Goal: Check status: Check status

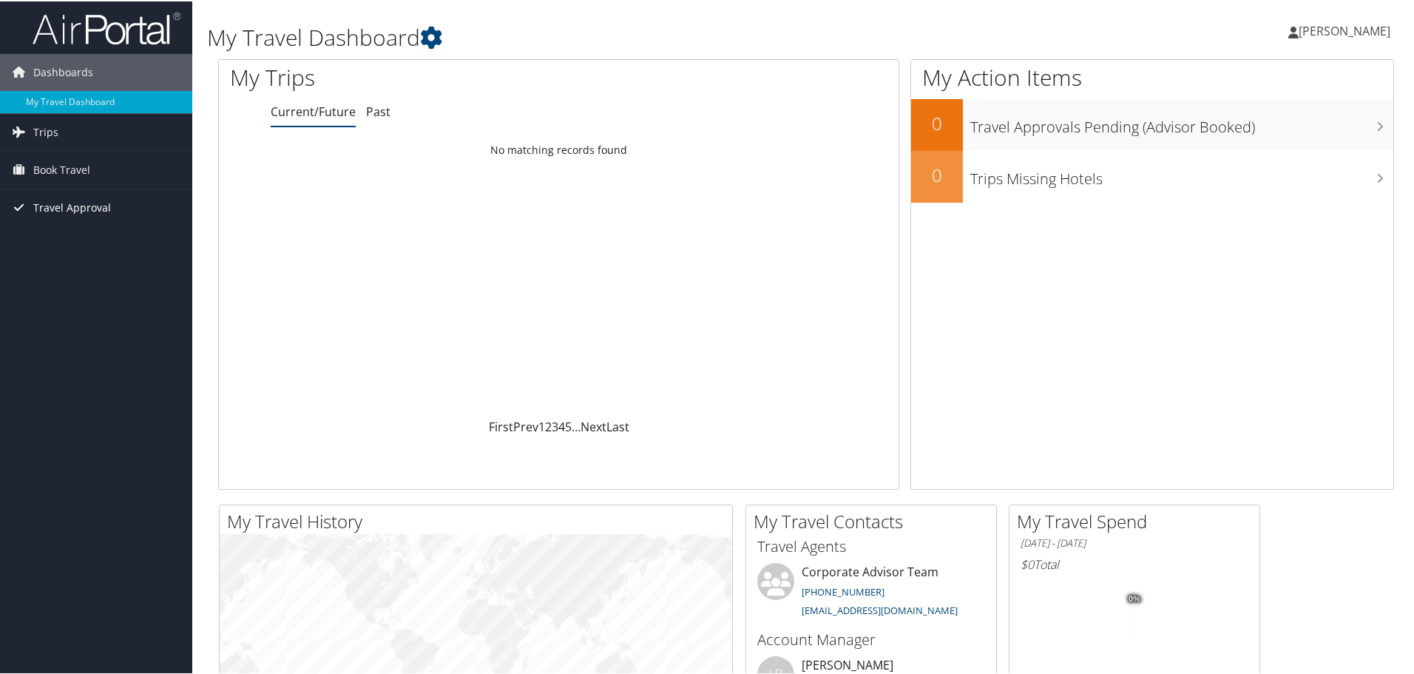
click at [100, 204] on span "Travel Approval" at bounding box center [72, 206] width 78 height 37
click at [50, 254] on link "Approved Trips" at bounding box center [96, 258] width 192 height 22
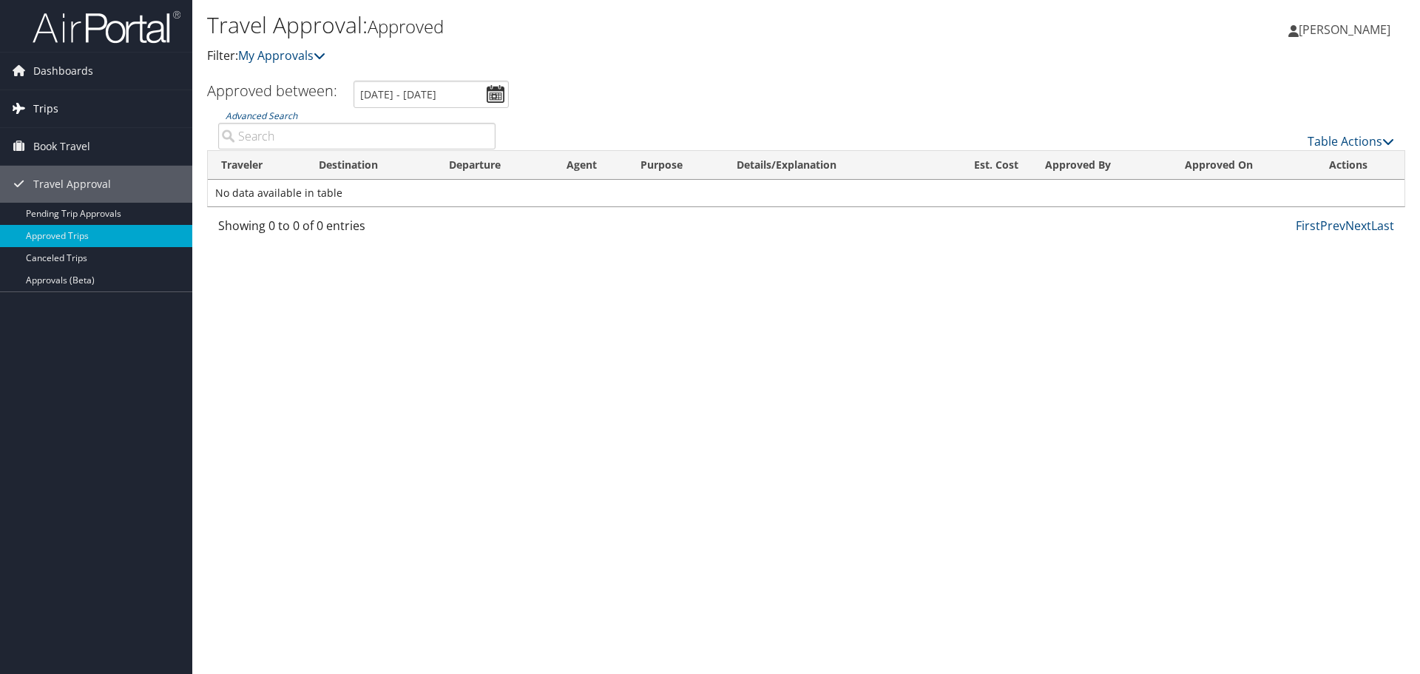
click at [38, 109] on span "Trips" at bounding box center [45, 108] width 25 height 37
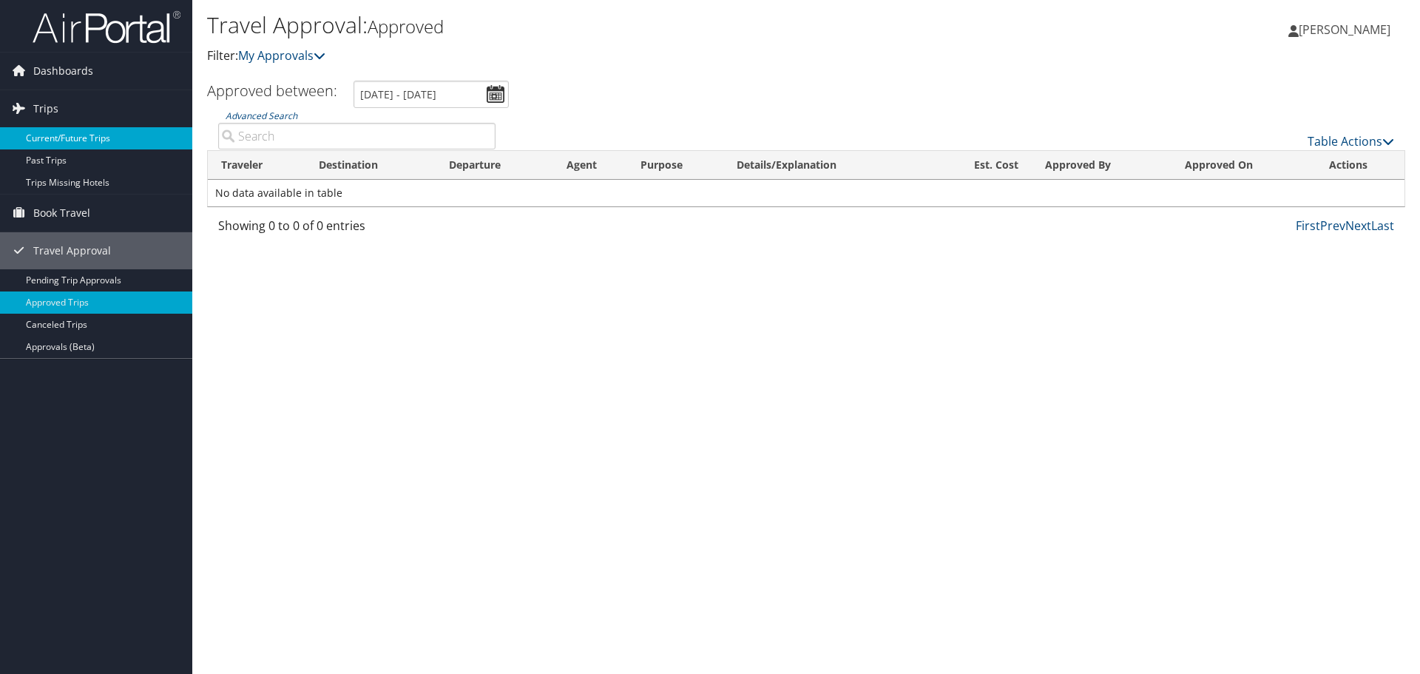
click at [50, 131] on link "Current/Future Trips" at bounding box center [96, 138] width 192 height 22
